Goal: Transaction & Acquisition: Purchase product/service

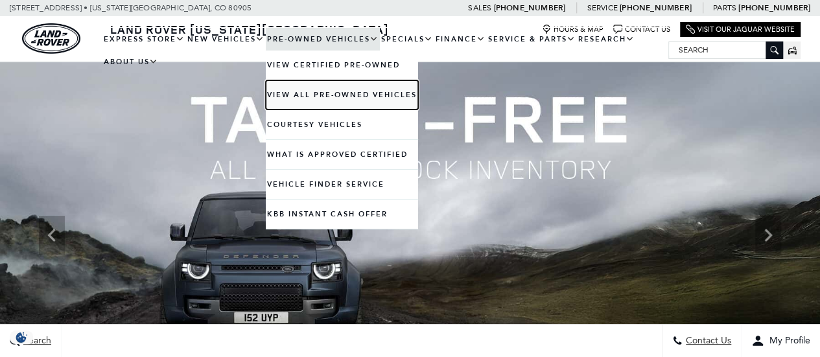
click at [311, 94] on link "View All Pre-Owned Vehicles" at bounding box center [342, 94] width 152 height 29
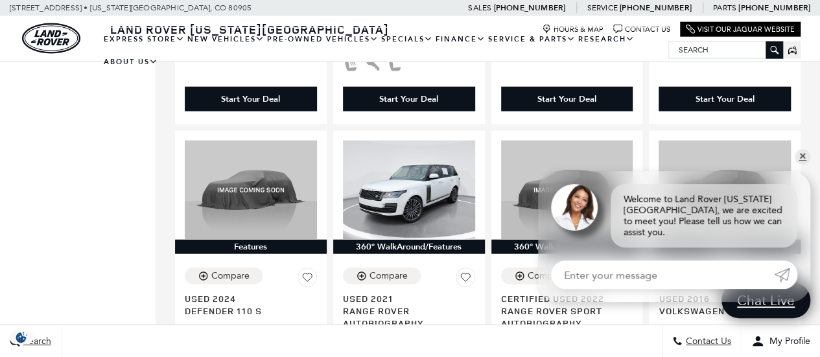
scroll to position [1556, 0]
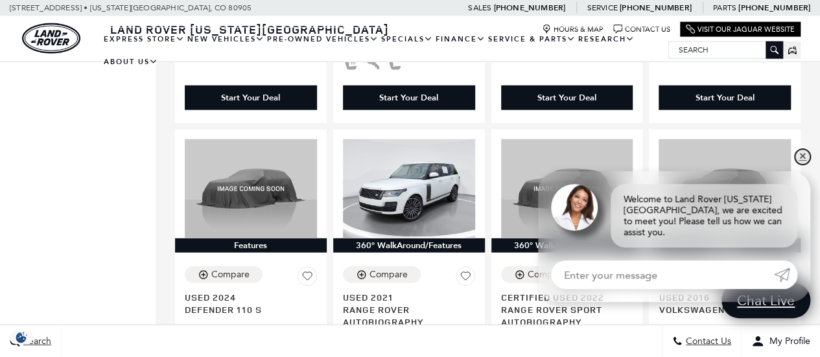
click at [799, 165] on link "✕" at bounding box center [803, 157] width 16 height 16
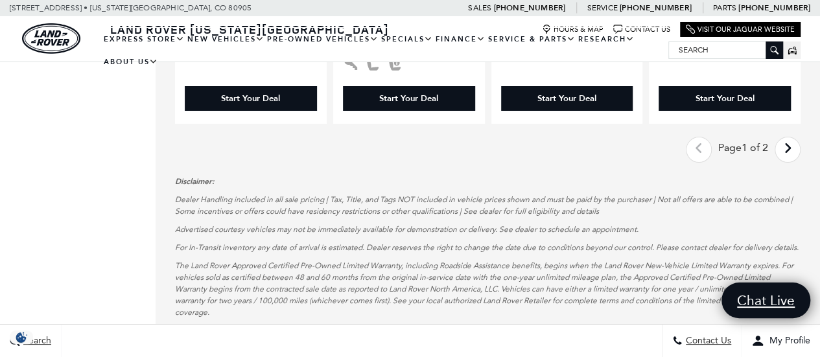
scroll to position [2398, 0]
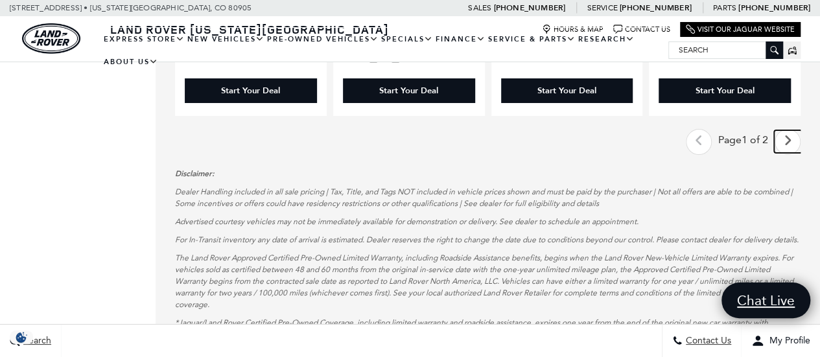
click at [792, 130] on icon "next page" at bounding box center [788, 140] width 8 height 21
